Goal: Task Accomplishment & Management: Use online tool/utility

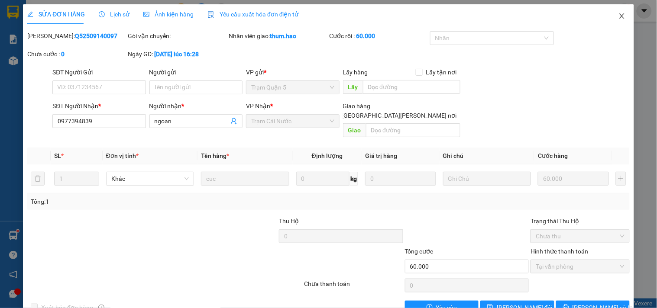
click at [618, 18] on icon "close" at bounding box center [621, 16] width 7 height 7
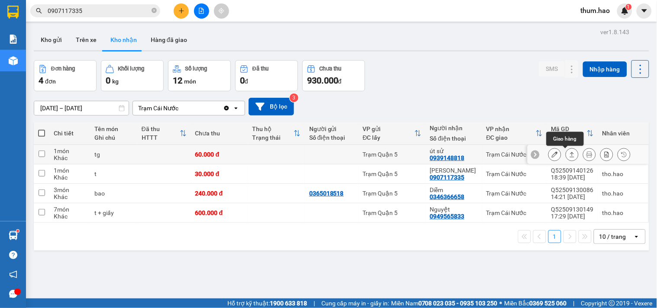
click at [569, 155] on icon at bounding box center [572, 155] width 6 height 6
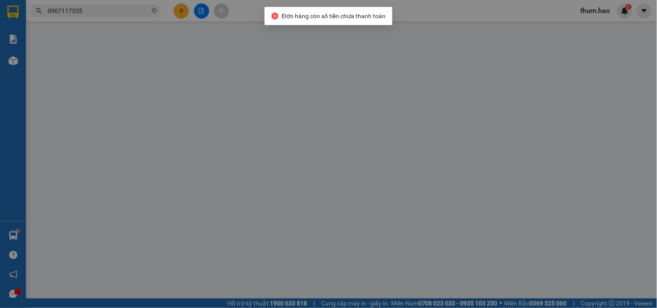
type input "0939148818"
type input "út sử"
type input "60.000"
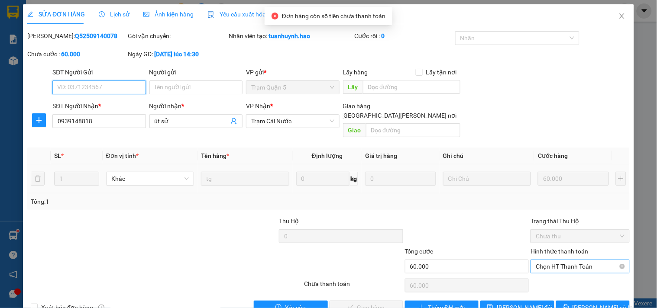
click at [556, 260] on span "Chọn HT Thanh Toán" at bounding box center [579, 266] width 88 height 13
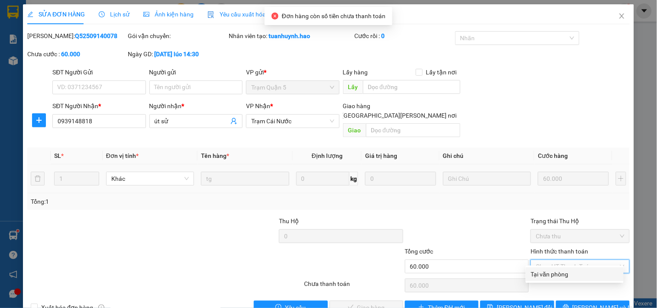
click at [552, 273] on div "Tại văn phòng" at bounding box center [574, 275] width 87 height 10
type input "0"
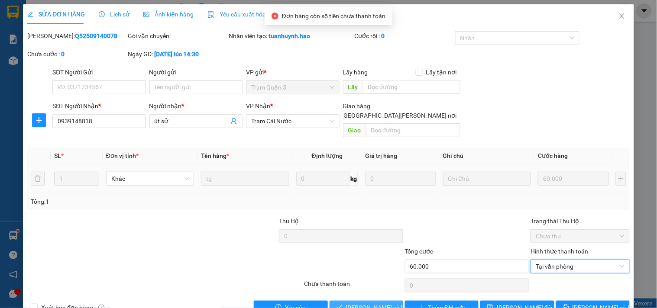
click at [353, 303] on span "[PERSON_NAME] và [PERSON_NAME] hàng" at bounding box center [404, 308] width 117 height 10
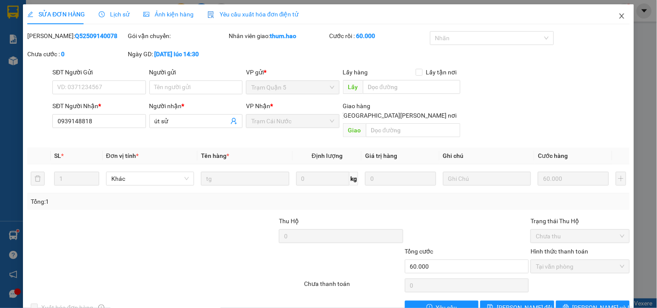
click at [618, 15] on span "Close" at bounding box center [622, 16] width 24 height 24
